Goal: Navigation & Orientation: Find specific page/section

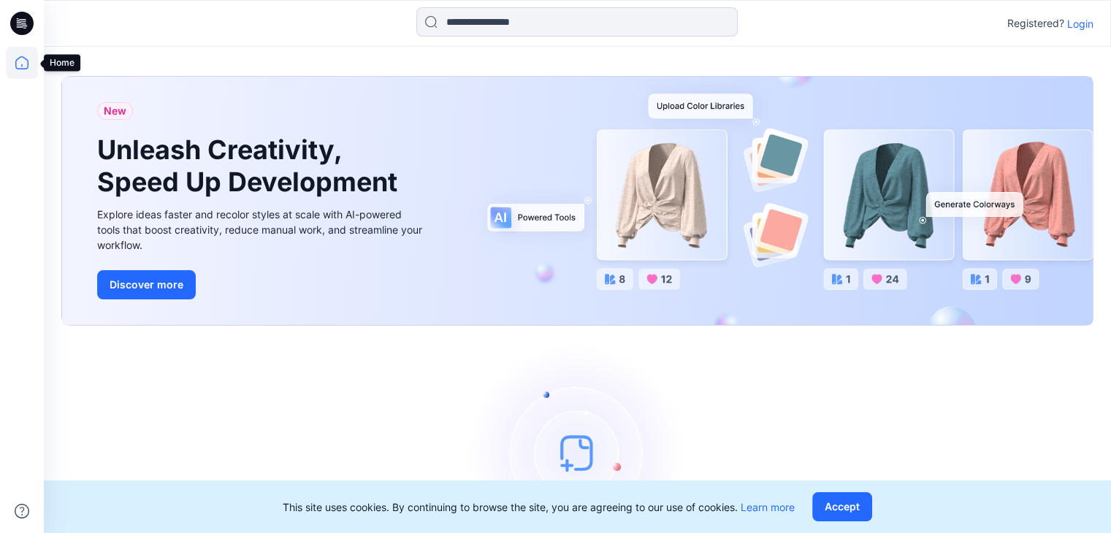
click at [21, 61] on icon at bounding box center [22, 63] width 32 height 32
click at [22, 62] on icon at bounding box center [22, 63] width 32 height 32
click at [1081, 28] on p "Login" at bounding box center [1080, 23] width 26 height 15
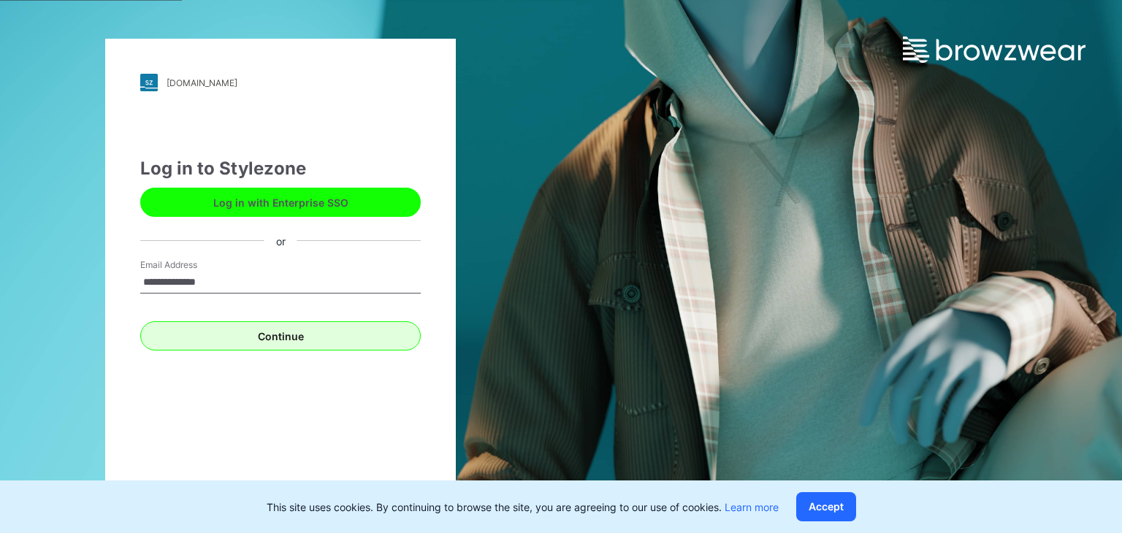
type input "**********"
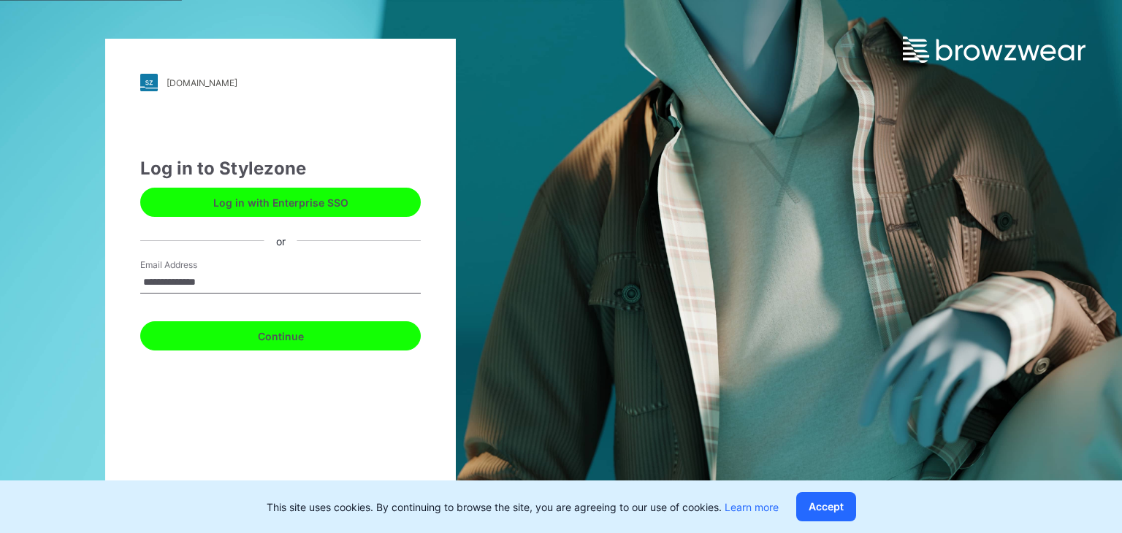
click at [315, 345] on button "Continue" at bounding box center [280, 335] width 280 height 29
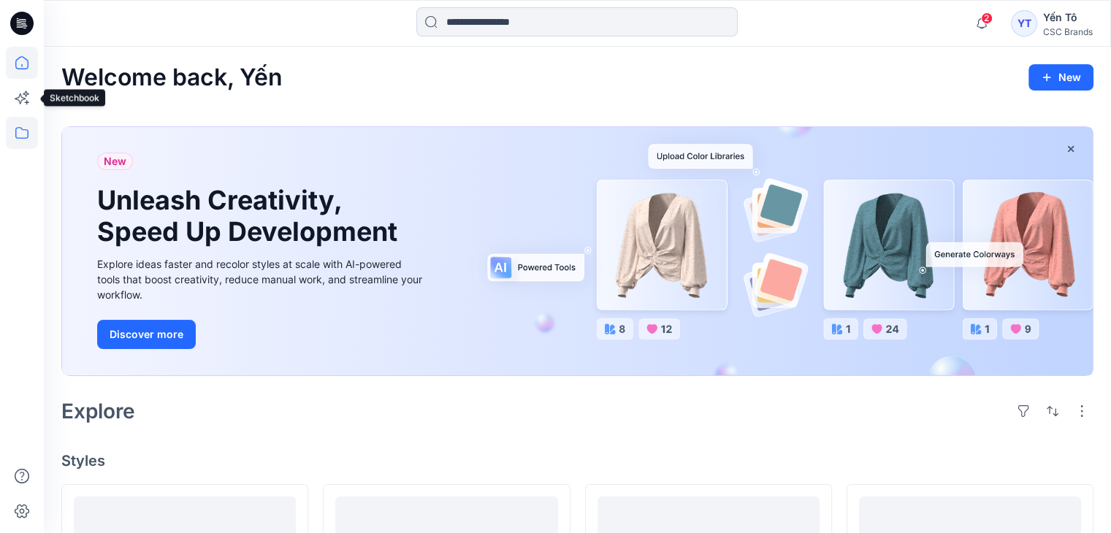
click at [23, 139] on icon at bounding box center [22, 133] width 32 height 32
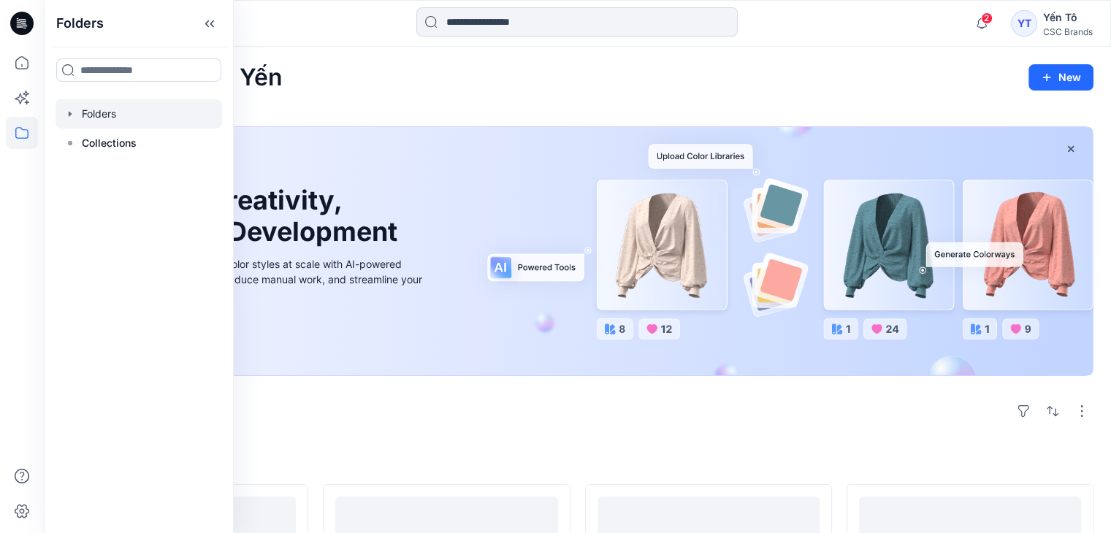
click at [118, 113] on div at bounding box center [139, 113] width 167 height 29
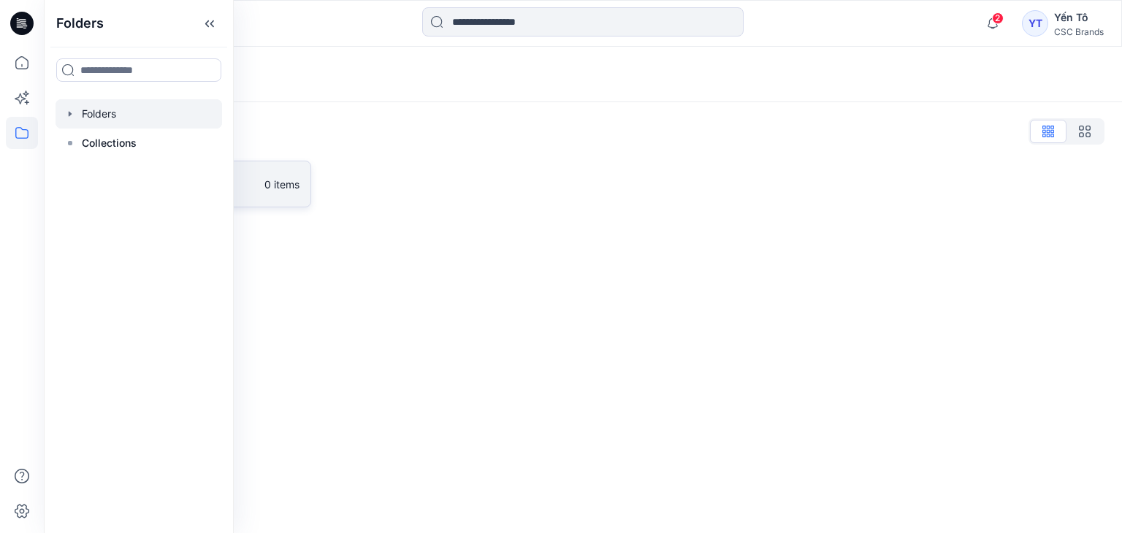
click at [278, 191] on link "FGV_TNG 0 items" at bounding box center [186, 184] width 250 height 47
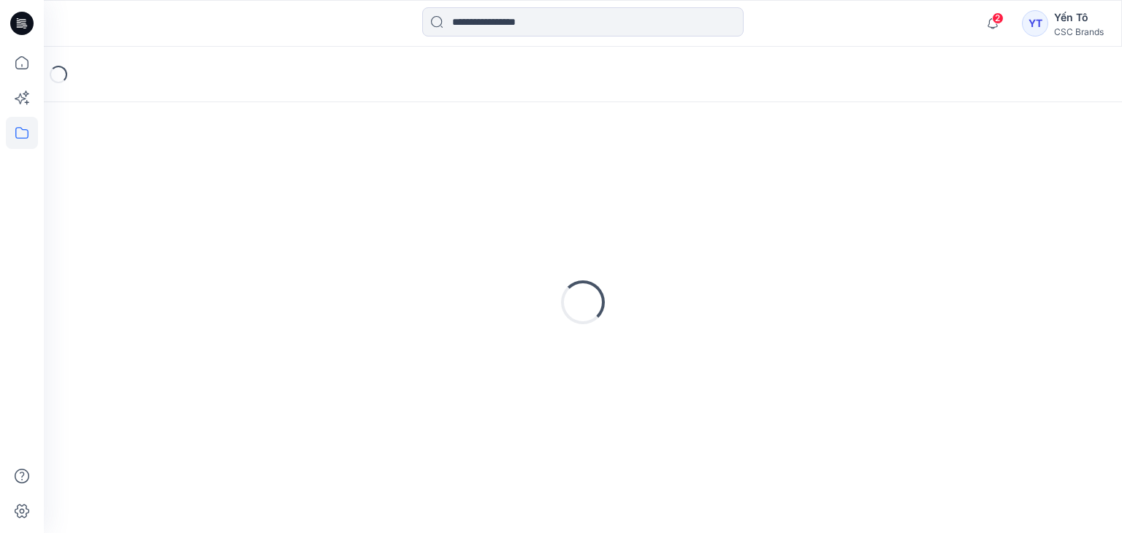
click at [278, 191] on div "Loading..." at bounding box center [582, 302] width 1043 height 365
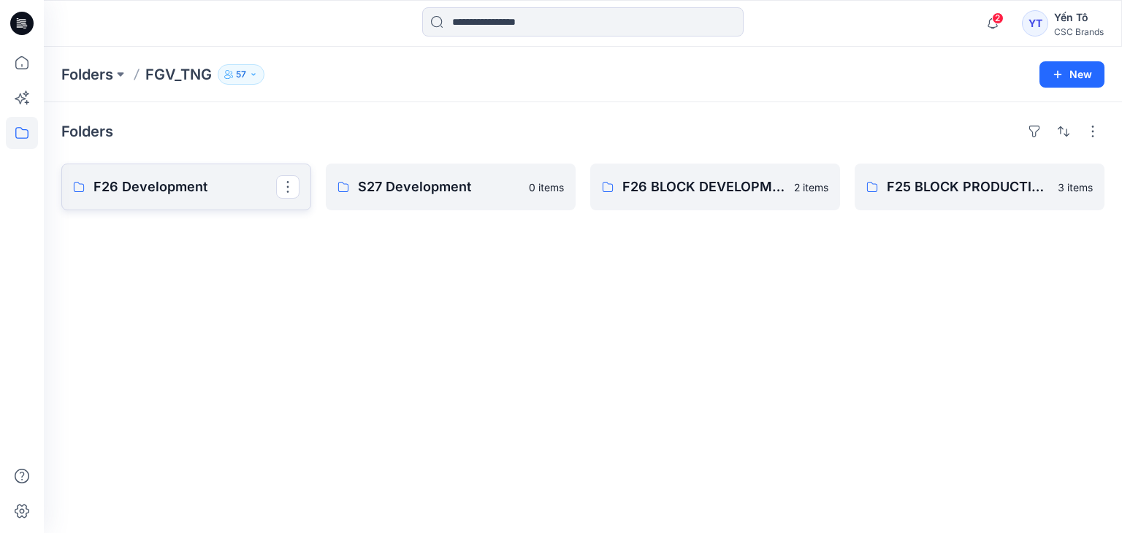
click at [183, 185] on p "F26 Development" at bounding box center [184, 187] width 183 height 20
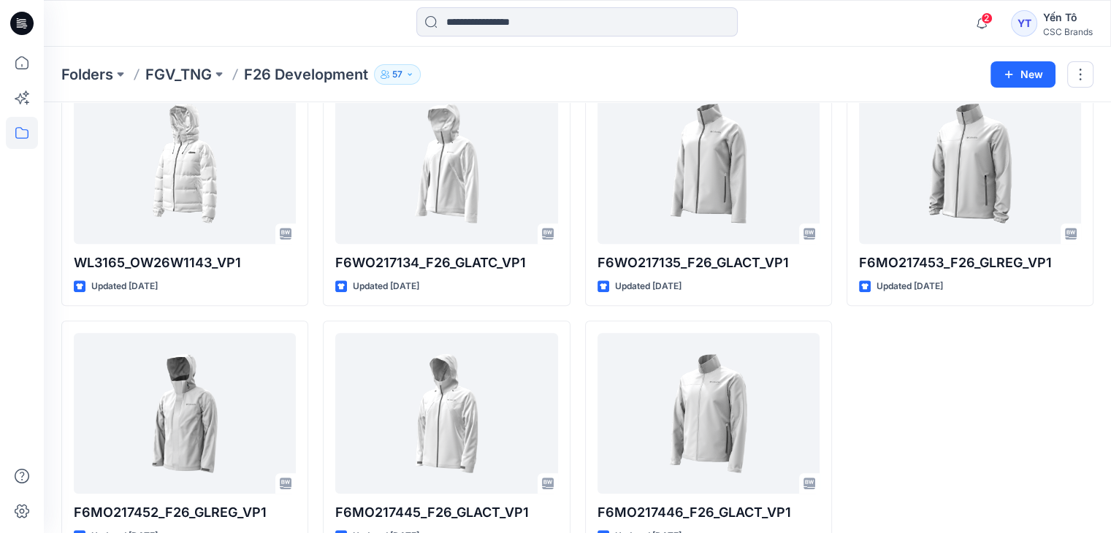
scroll to position [809, 0]
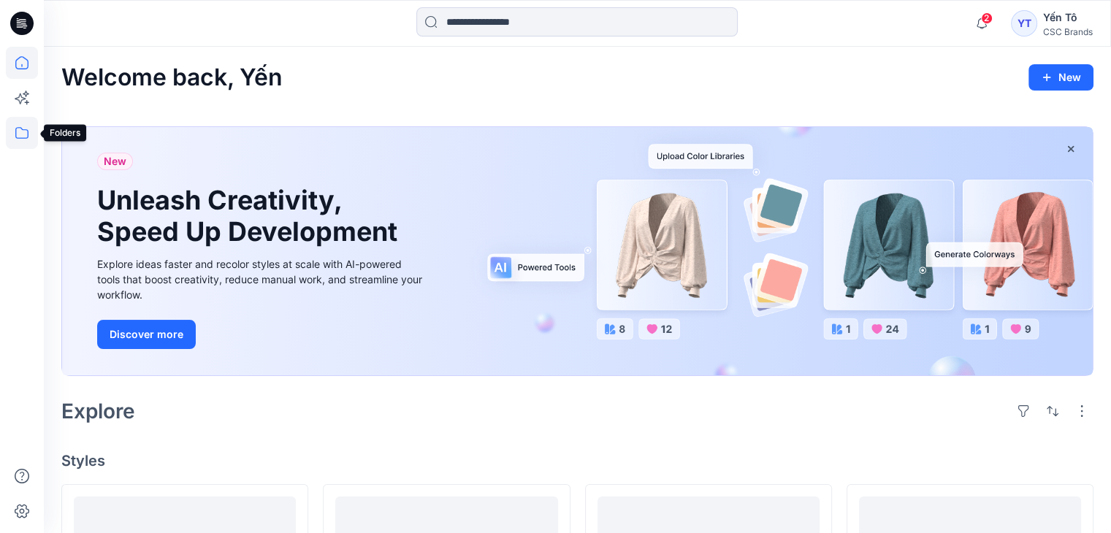
click at [17, 135] on icon at bounding box center [22, 133] width 32 height 32
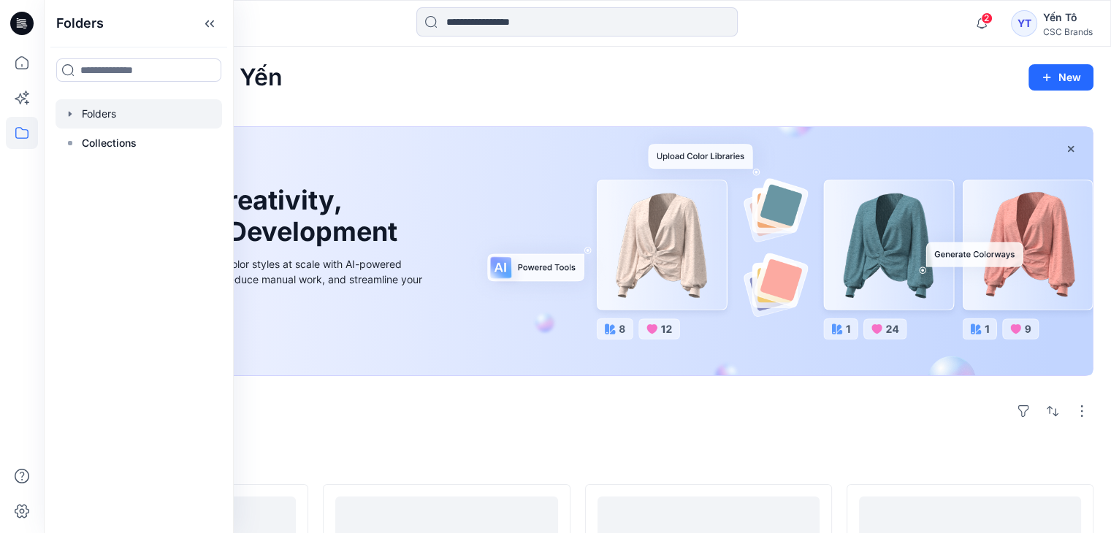
click at [105, 117] on div at bounding box center [139, 113] width 167 height 29
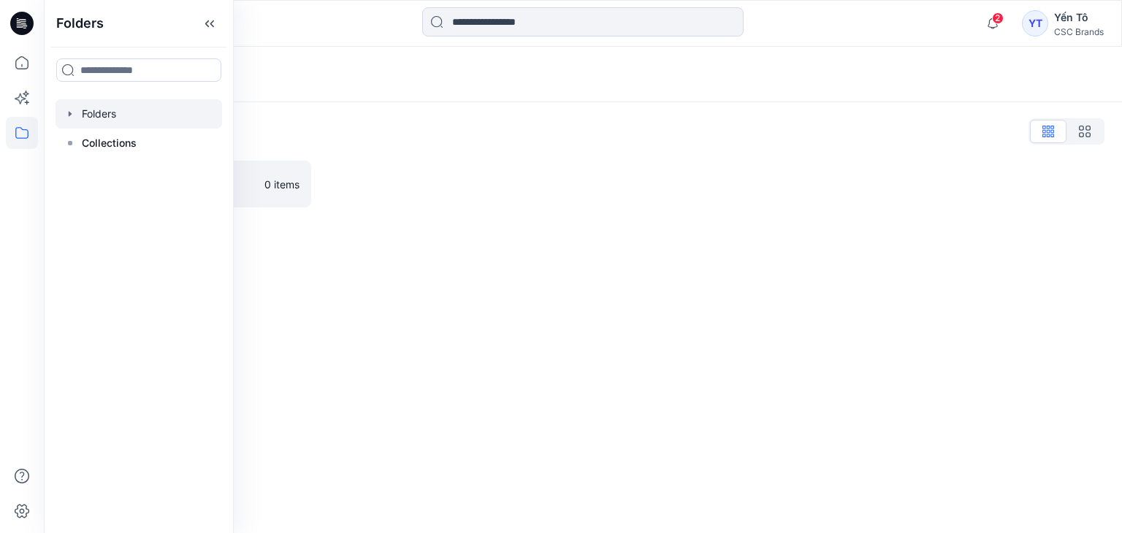
click at [642, 354] on div "Folders Folders List FGV_TNG 0 items" at bounding box center [583, 290] width 1078 height 486
